Goal: Task Accomplishment & Management: Manage account settings

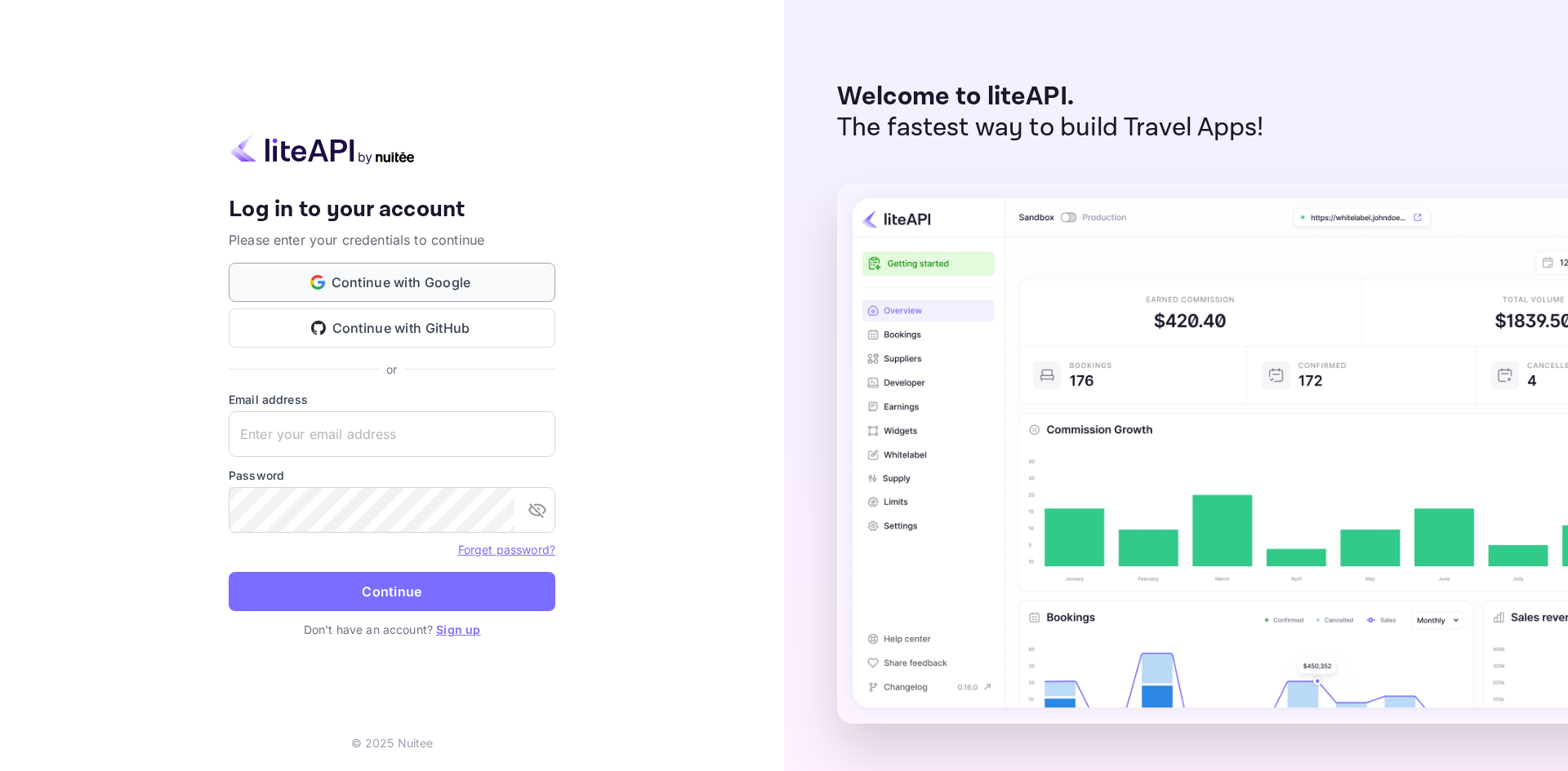
click at [385, 280] on button "Continue with Google" at bounding box center [392, 282] width 326 height 39
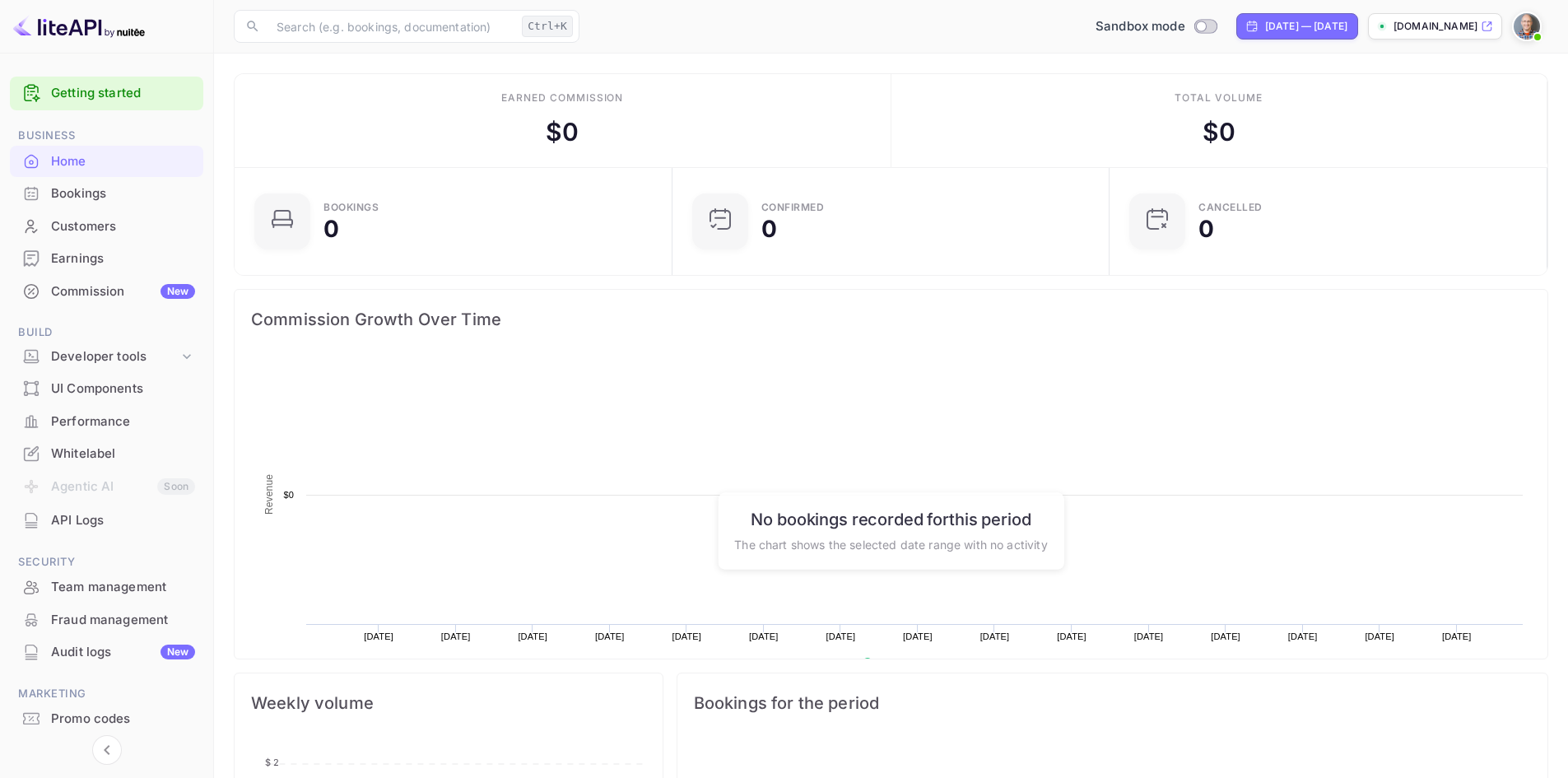
scroll to position [256, 415]
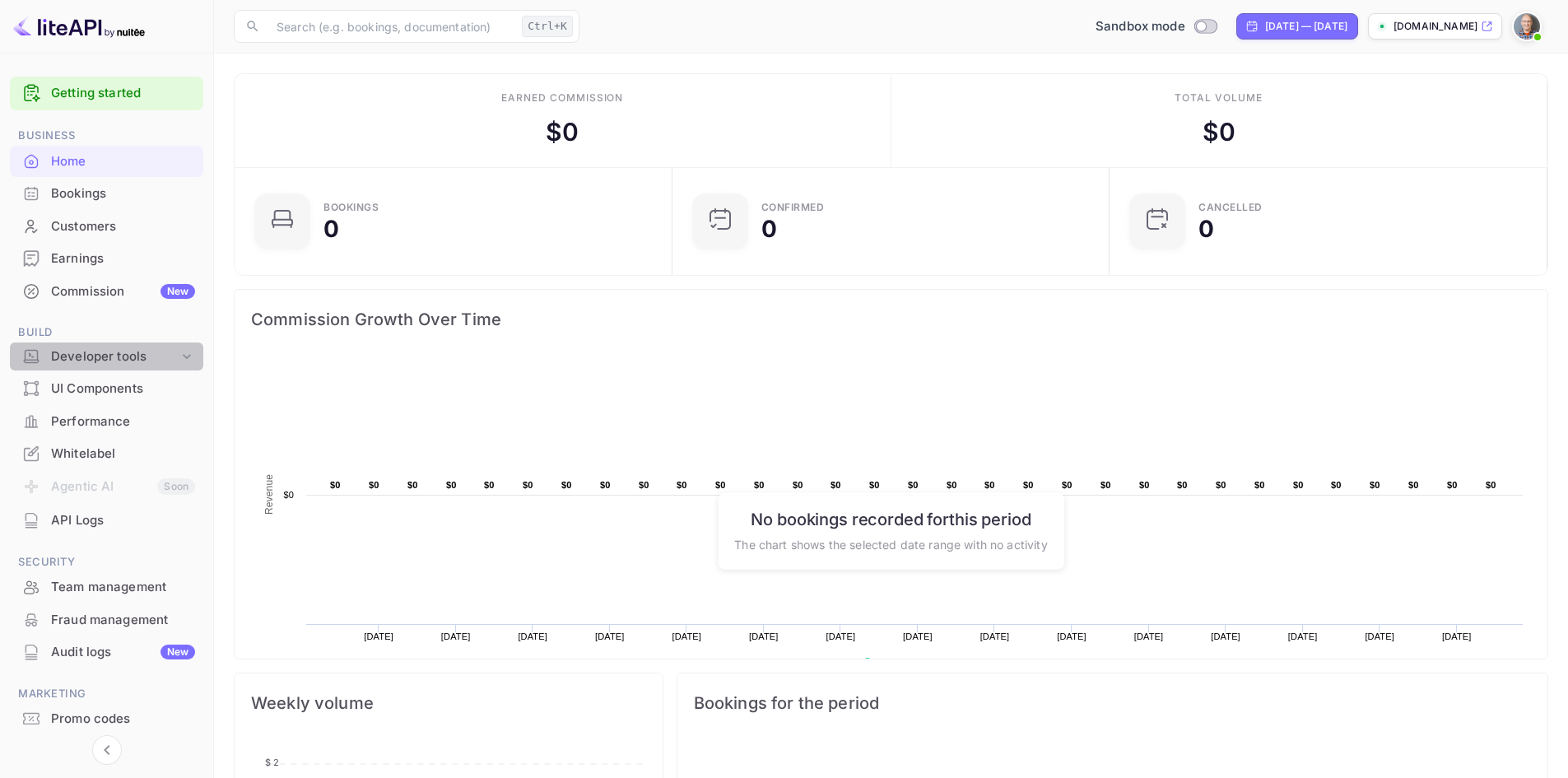
click at [103, 356] on div "Developer tools" at bounding box center [115, 357] width 127 height 19
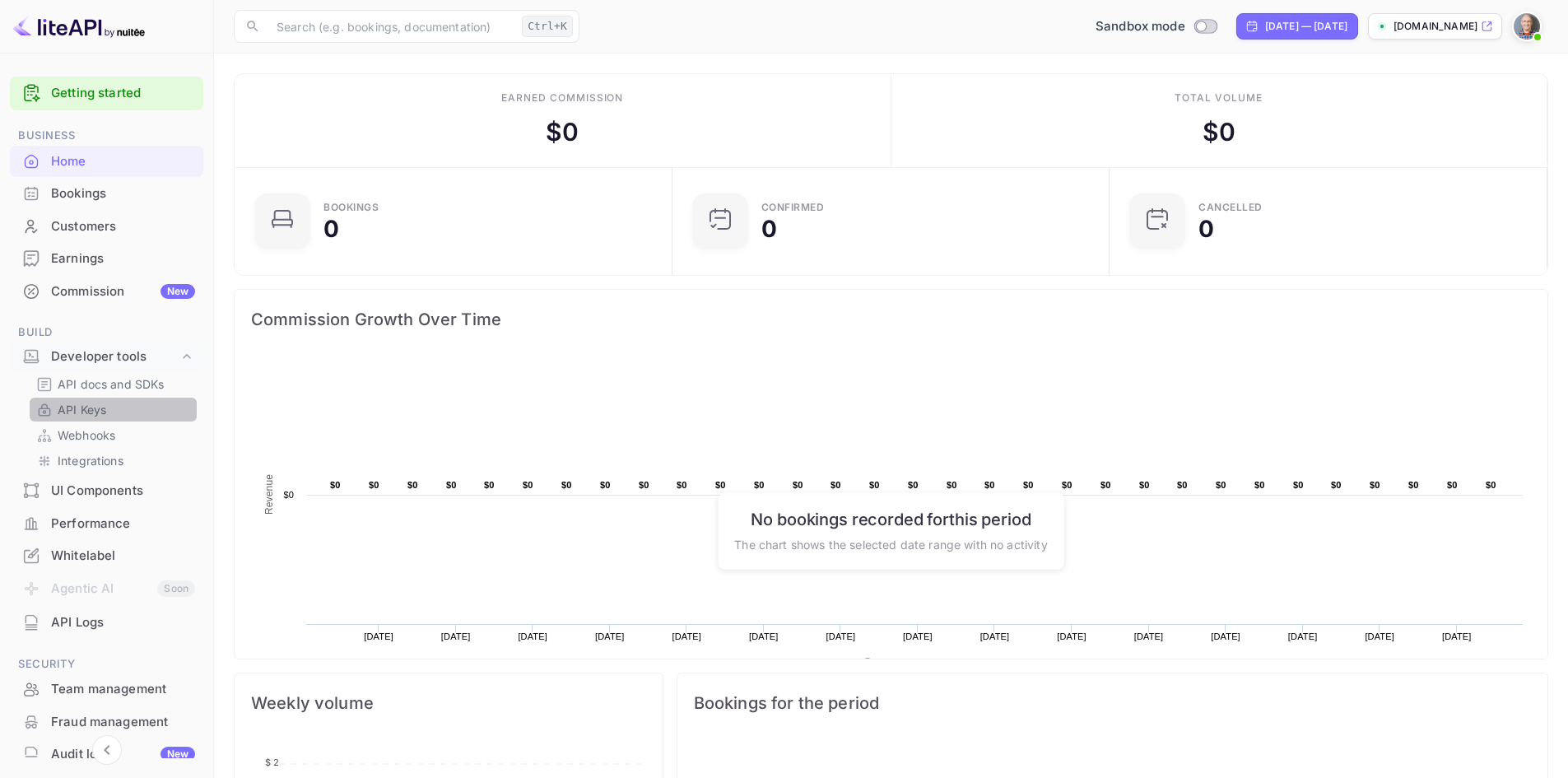
click at [89, 407] on p "API Keys" at bounding box center [82, 409] width 49 height 17
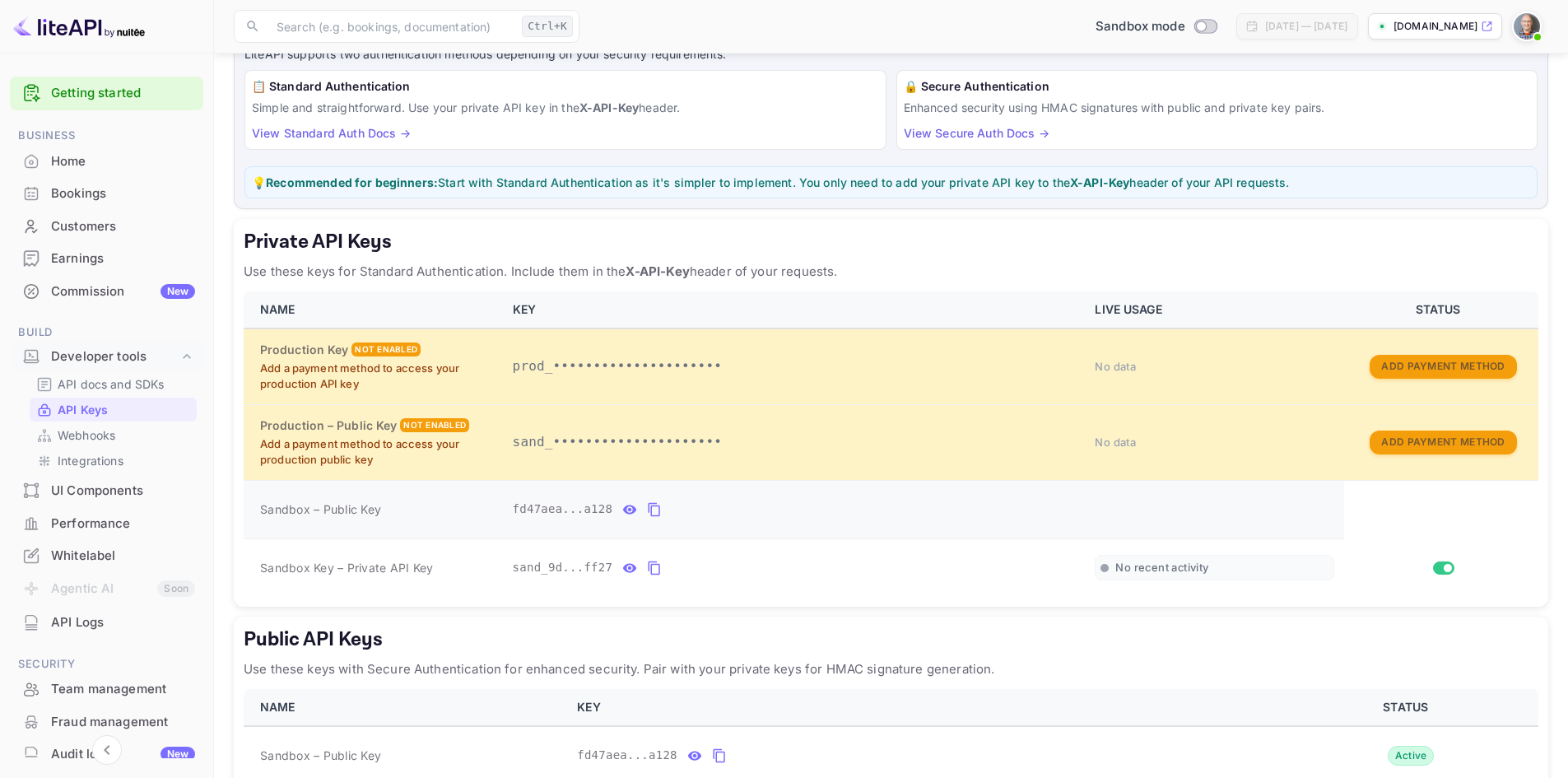
scroll to position [165, 0]
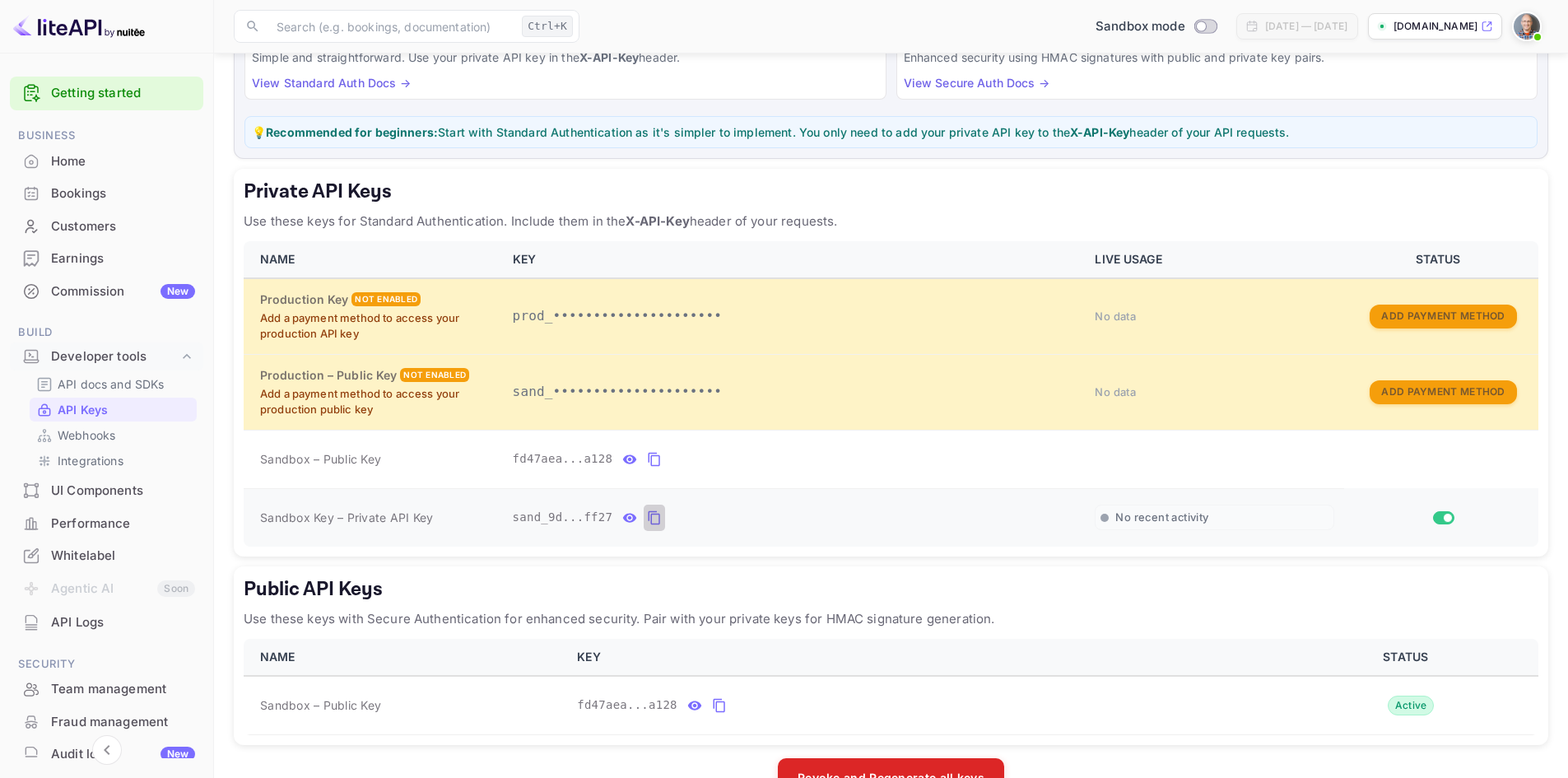
click at [647, 517] on icon "private api keys table" at bounding box center [655, 517] width 15 height 19
click at [733, 452] on div "fd47aea...a128" at bounding box center [795, 459] width 563 height 26
click at [647, 521] on icon "private api keys table" at bounding box center [655, 517] width 15 height 19
